Goal: Check status: Check status

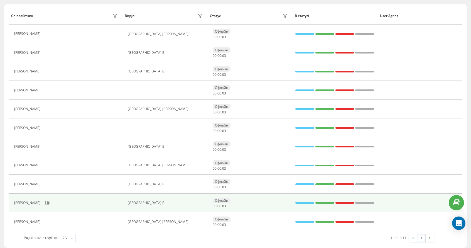
scroll to position [68, 0]
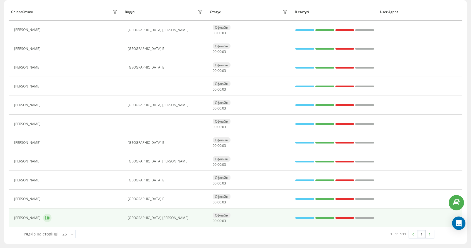
click at [45, 217] on icon at bounding box center [47, 217] width 4 height 4
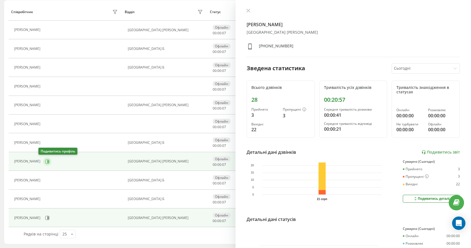
click at [45, 161] on button at bounding box center [47, 161] width 8 height 8
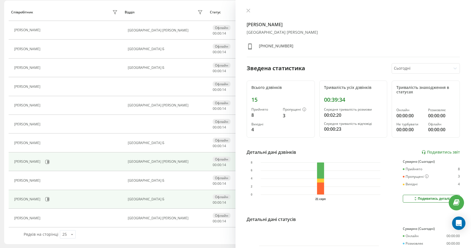
scroll to position [68, 0]
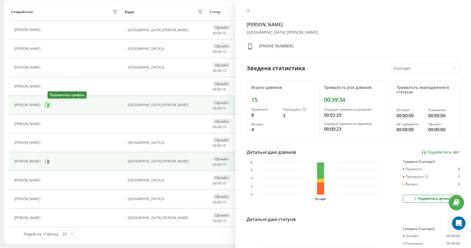
click at [50, 103] on icon at bounding box center [47, 105] width 4 height 4
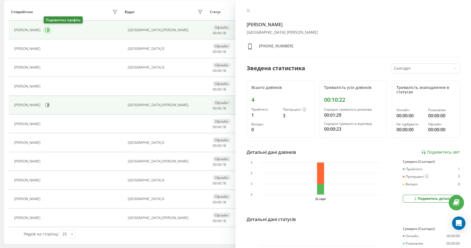
click at [48, 32] on button at bounding box center [47, 30] width 8 height 8
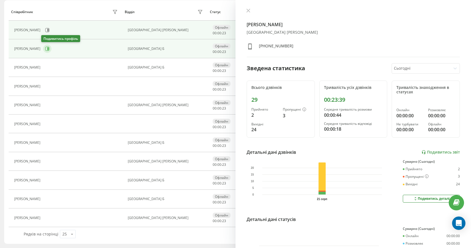
click at [46, 51] on icon at bounding box center [47, 49] width 4 height 4
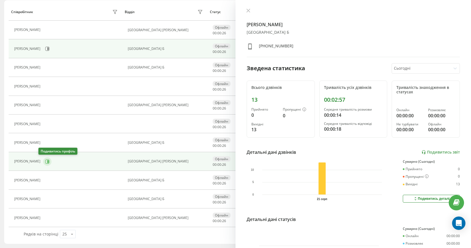
click at [45, 160] on icon at bounding box center [47, 161] width 4 height 4
